Goal: Task Accomplishment & Management: Use online tool/utility

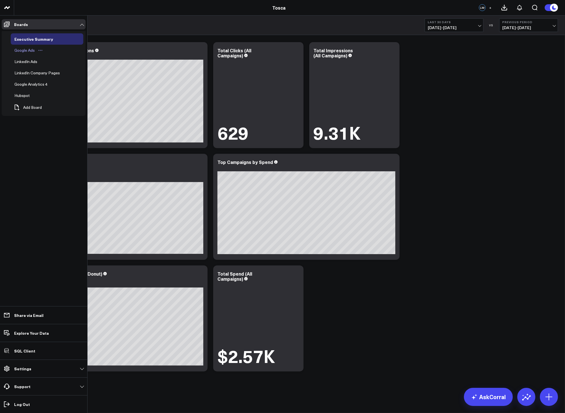
click at [25, 47] on div "Google Ads" at bounding box center [24, 50] width 23 height 7
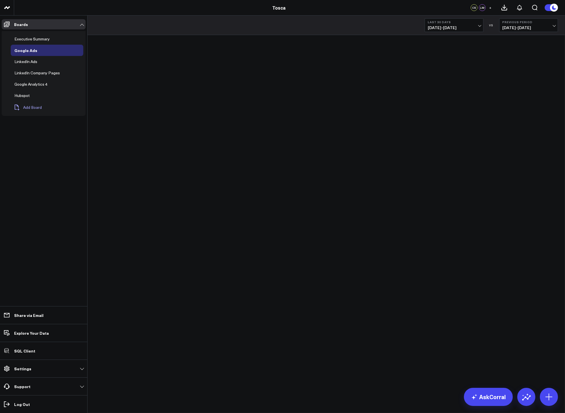
click at [29, 106] on span "Add Board" at bounding box center [32, 107] width 19 height 5
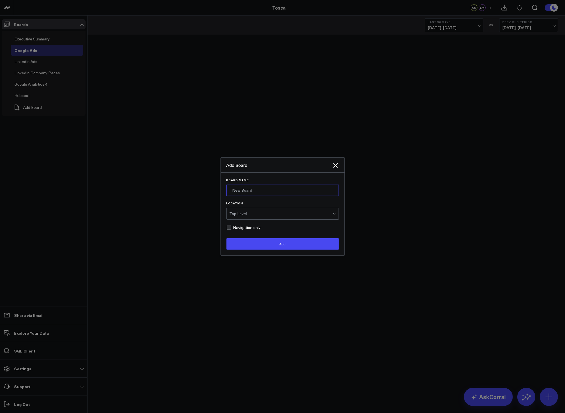
click at [243, 189] on input "Board Name" at bounding box center [283, 189] width 112 height 11
type input "Sandbox"
click at [252, 238] on button "Add" at bounding box center [283, 243] width 112 height 11
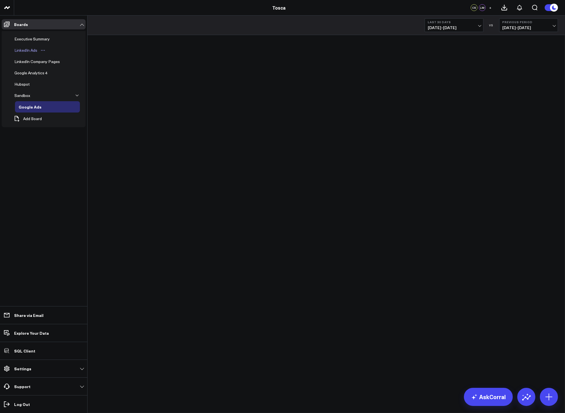
click at [23, 51] on div "LinkedIn Ads" at bounding box center [26, 50] width 26 height 7
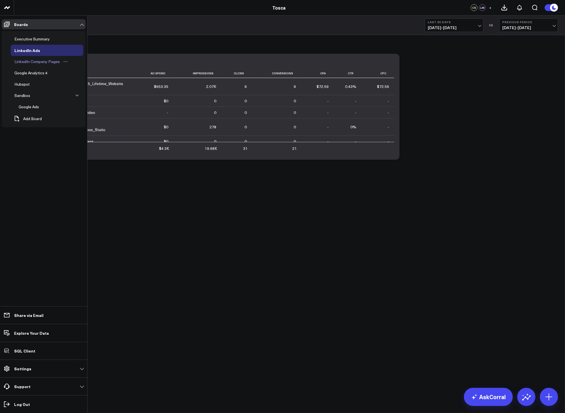
click at [24, 65] on div "LinkedIn Company Pages" at bounding box center [37, 61] width 48 height 7
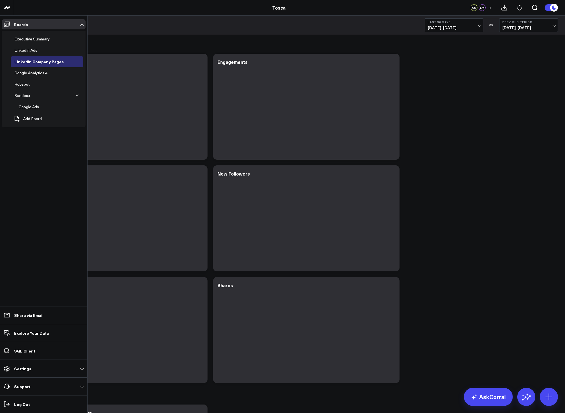
click at [29, 72] on div "Google Analytics 4" at bounding box center [31, 72] width 36 height 7
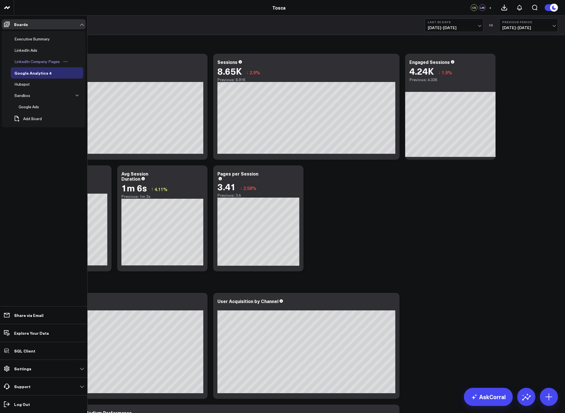
click at [38, 62] on div "LinkedIn Company Pages" at bounding box center [37, 61] width 48 height 7
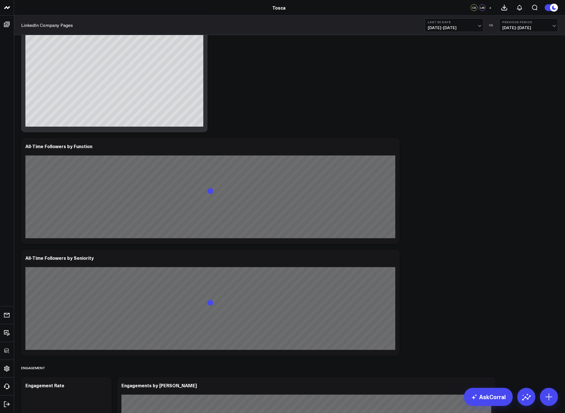
scroll to position [6, 0]
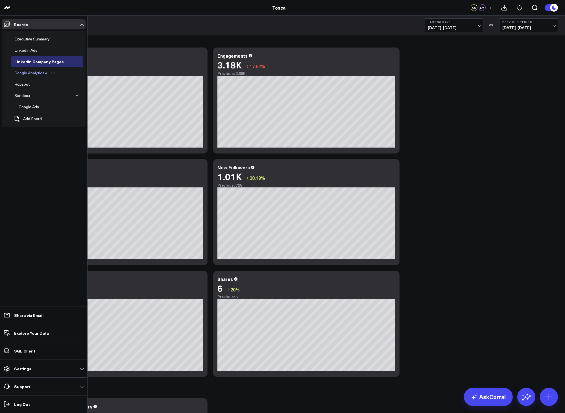
click at [23, 74] on div "Google Analytics 4" at bounding box center [31, 72] width 36 height 7
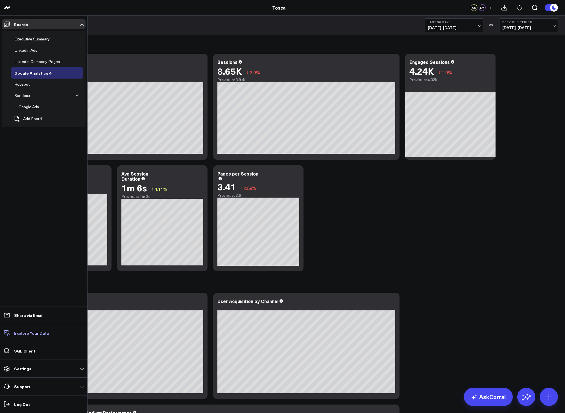
click at [40, 333] on p "Explore Your Data" at bounding box center [31, 332] width 35 height 5
click at [25, 84] on div "Hubspot" at bounding box center [22, 84] width 18 height 7
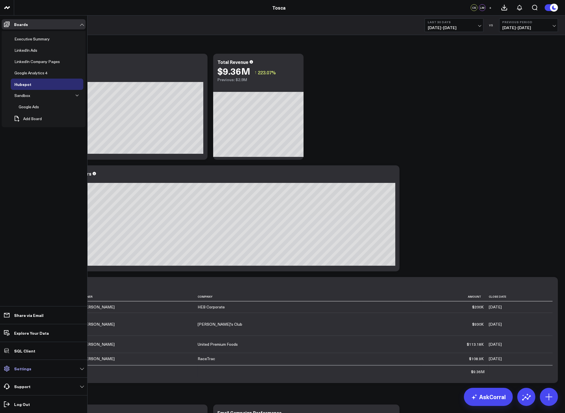
click at [33, 367] on link "Settings" at bounding box center [44, 368] width 84 height 10
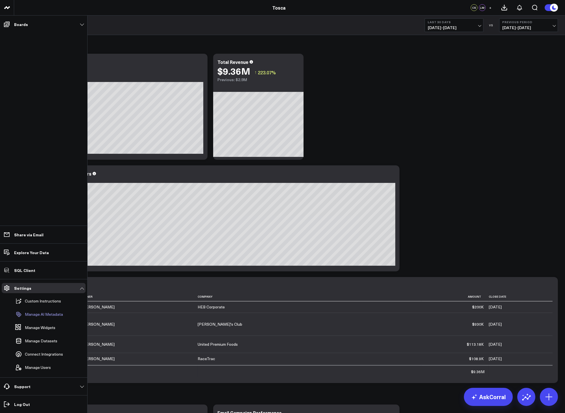
click at [45, 314] on p "Manage AI Metadata" at bounding box center [44, 314] width 38 height 5
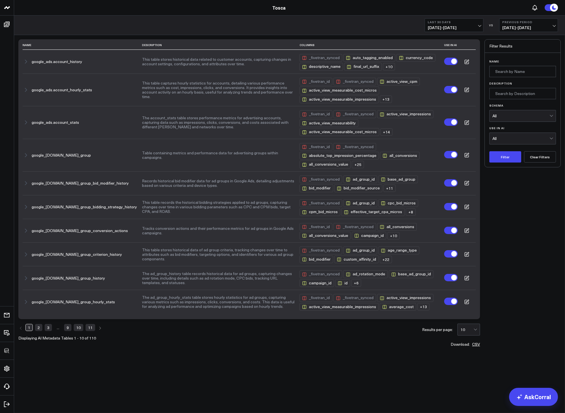
click at [39, 330] on link "2" at bounding box center [38, 327] width 7 height 7
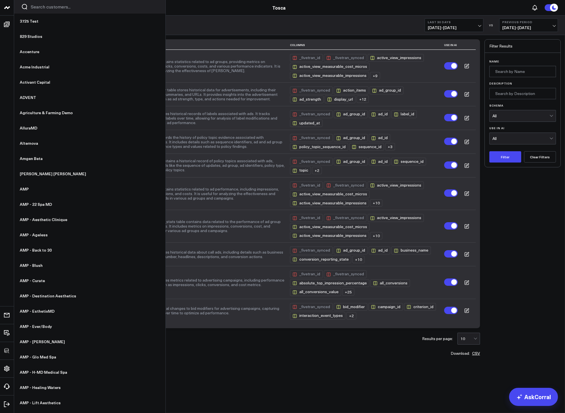
click at [34, 4] on input "Search customers input" at bounding box center [95, 7] width 128 height 6
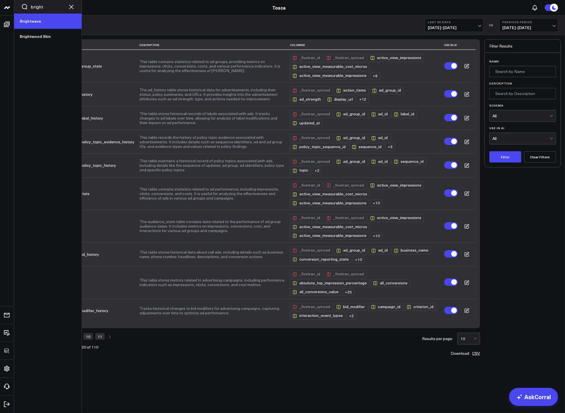
type input "bright"
click at [37, 23] on link "Brightwave" at bounding box center [48, 21] width 68 height 15
